Goal: Information Seeking & Learning: Learn about a topic

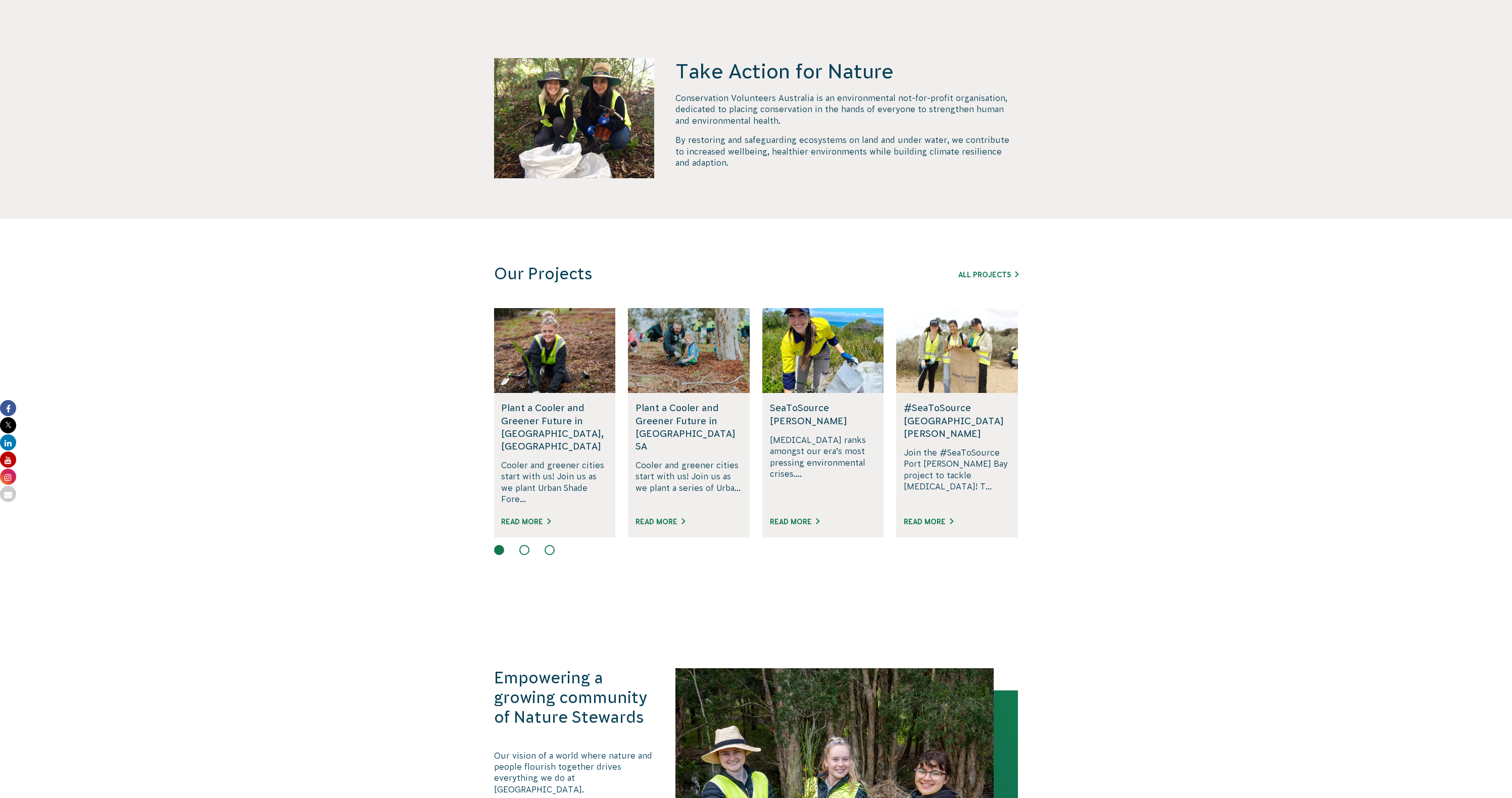
scroll to position [498, 0]
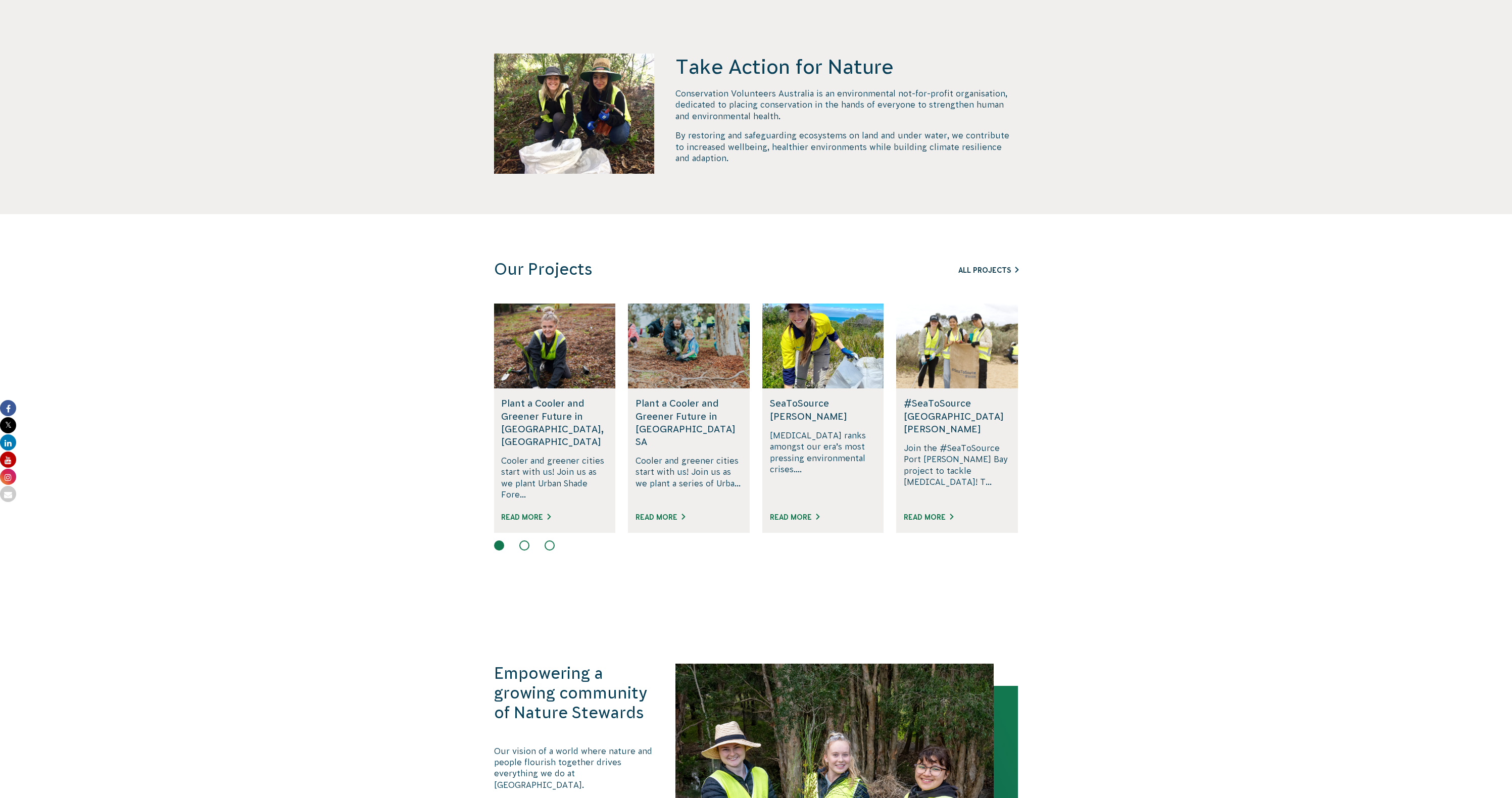
click at [993, 271] on link "All Projects" at bounding box center [988, 271] width 60 height 8
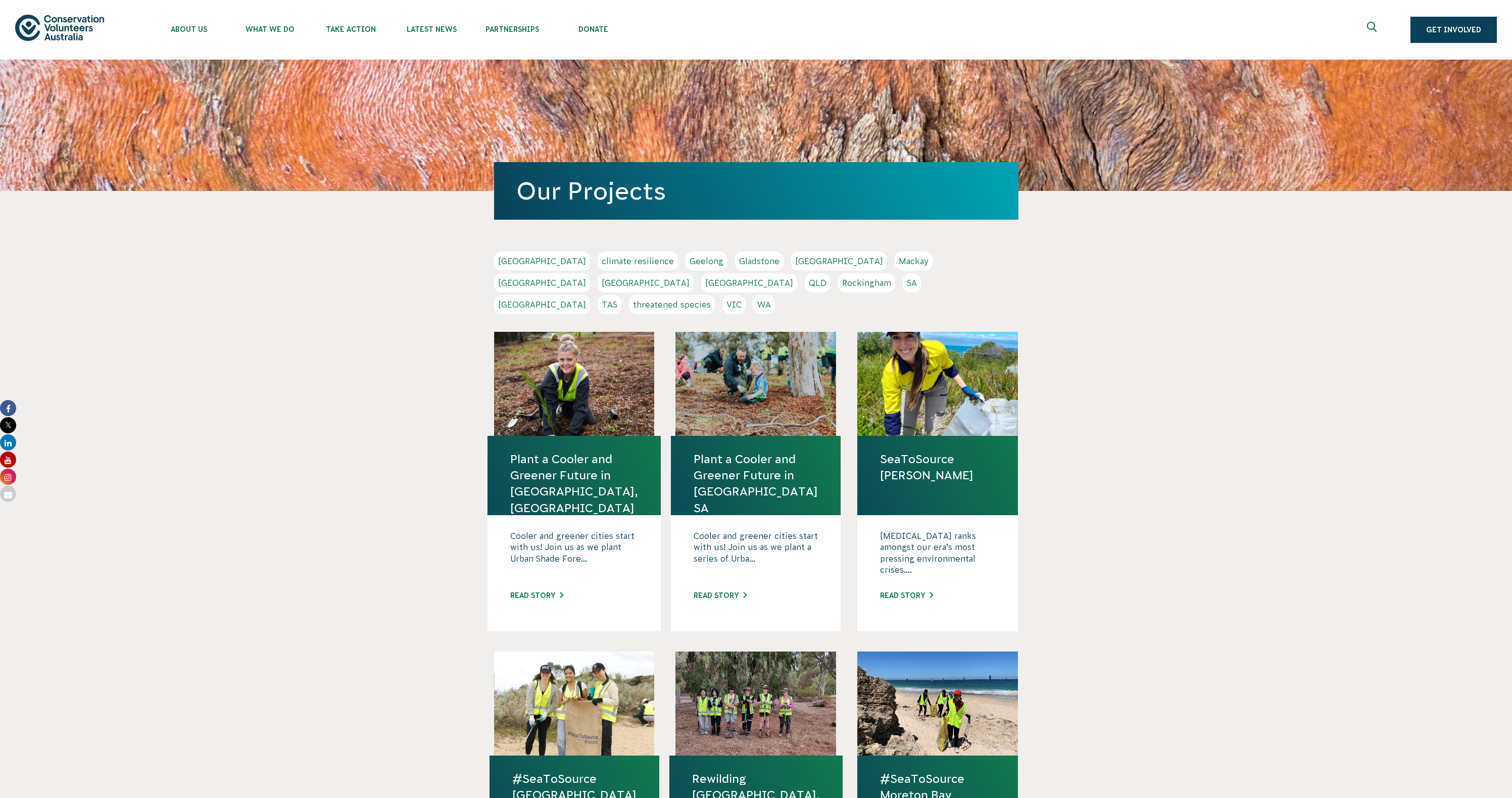
click at [831, 273] on link "QLD" at bounding box center [818, 283] width 26 height 19
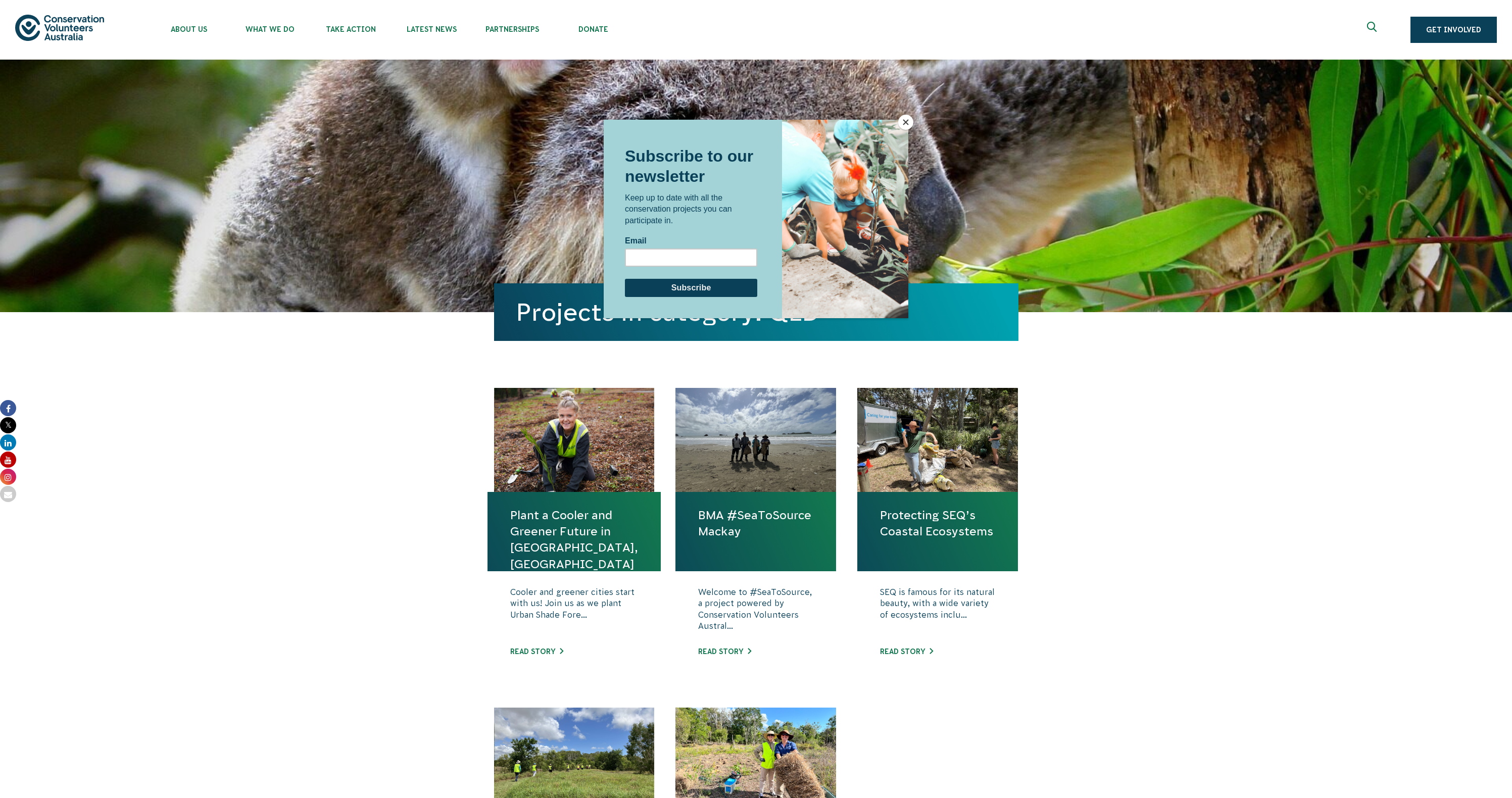
click at [913, 515] on div at bounding box center [756, 399] width 1512 height 798
click at [921, 453] on div at bounding box center [756, 399] width 1512 height 798
click at [914, 652] on div at bounding box center [756, 399] width 1512 height 798
click at [902, 118] on button "Close" at bounding box center [906, 122] width 15 height 15
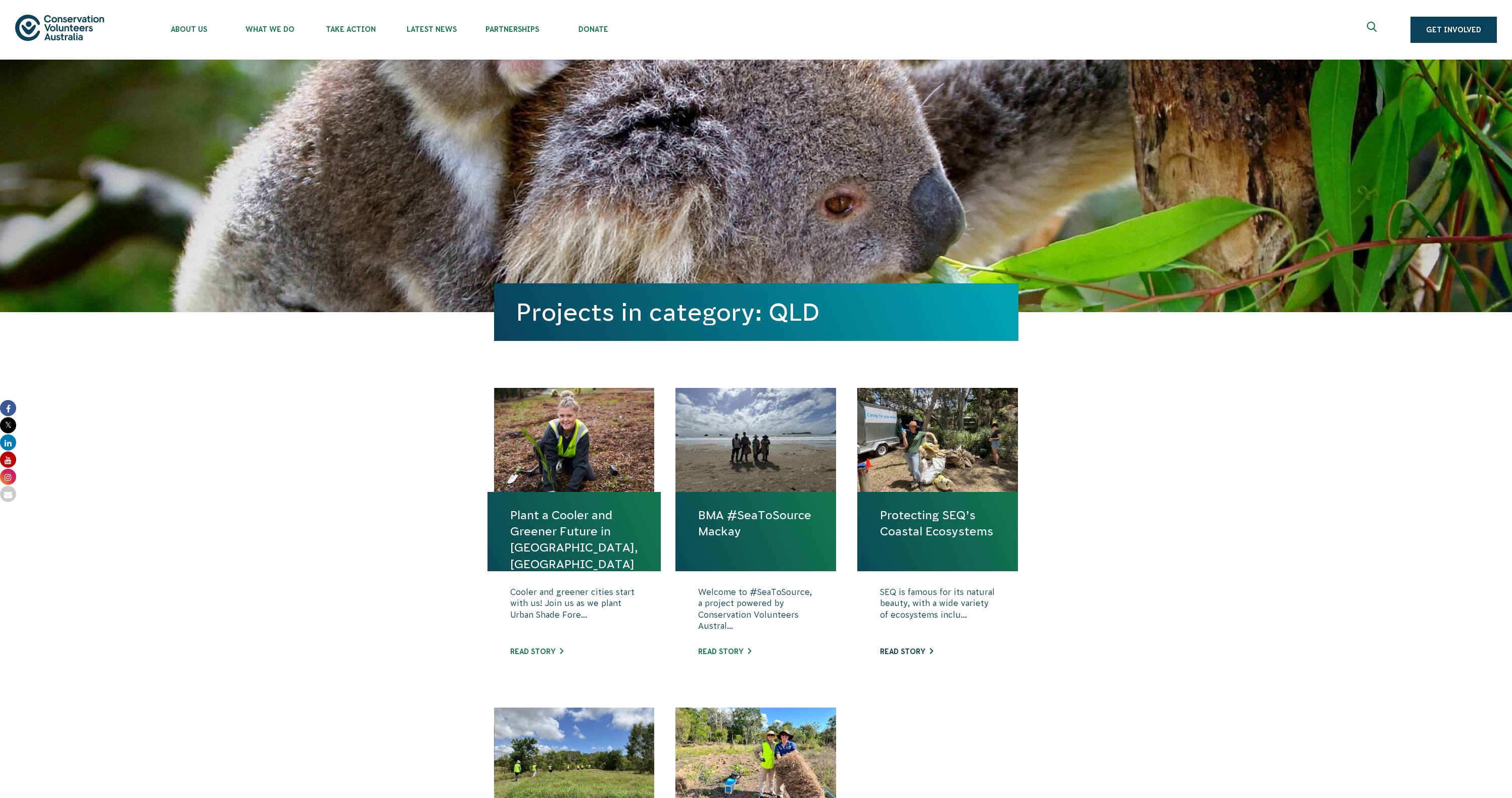
click at [894, 653] on link "Read story" at bounding box center [906, 652] width 53 height 8
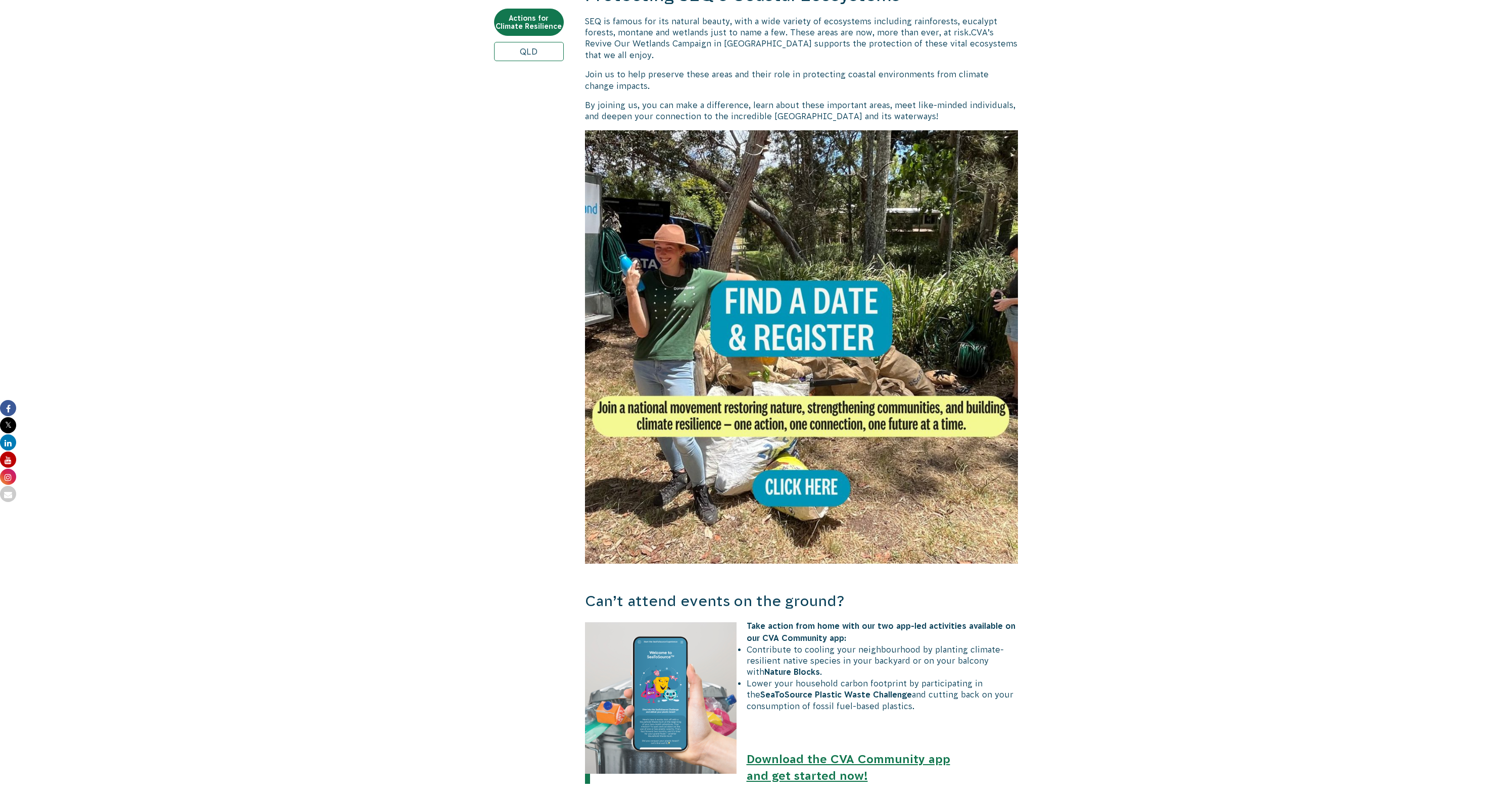
scroll to position [342, 0]
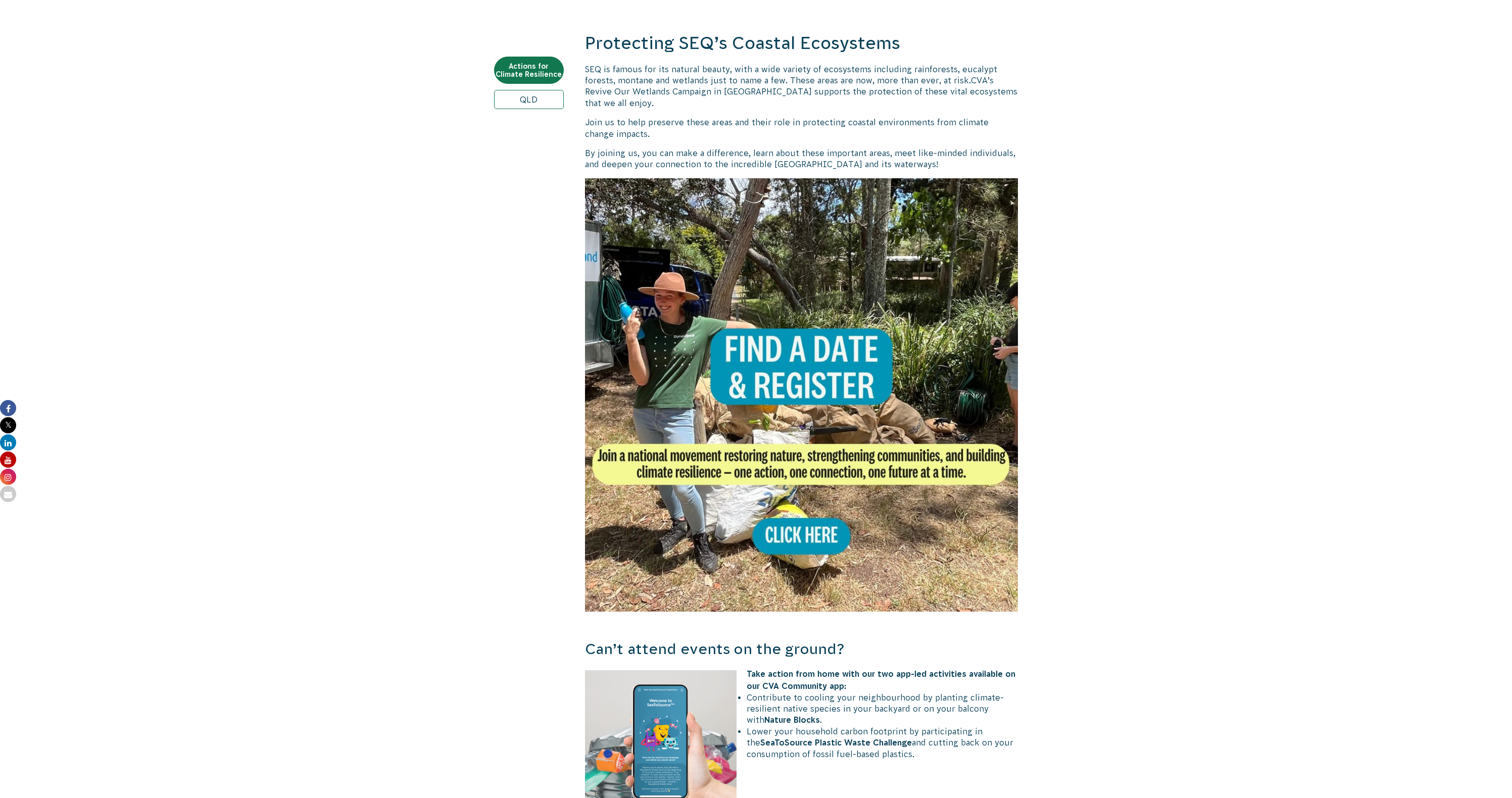
click at [814, 543] on img at bounding box center [802, 395] width 434 height 434
